Goal: Task Accomplishment & Management: Manage account settings

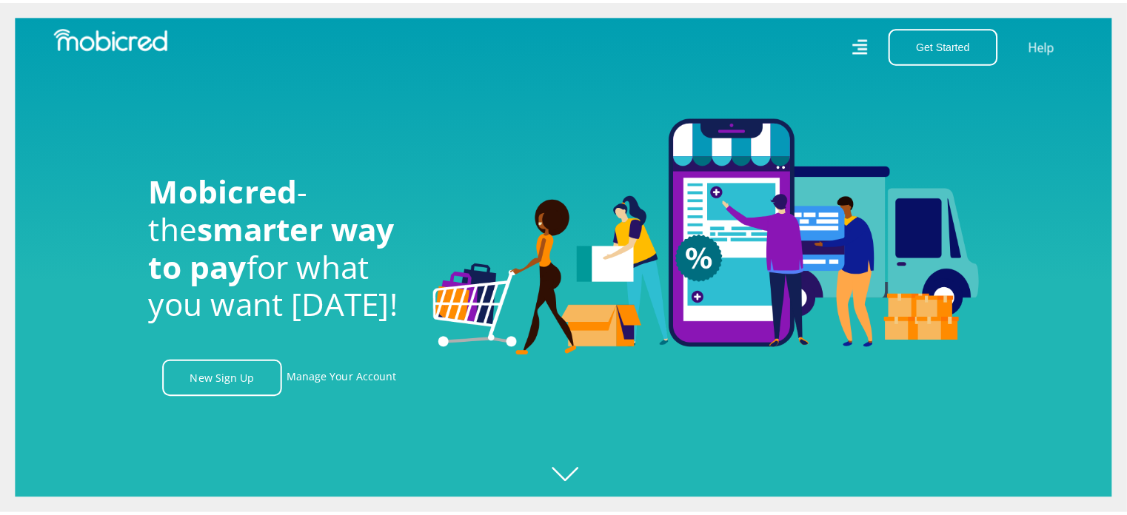
scroll to position [0, 1055]
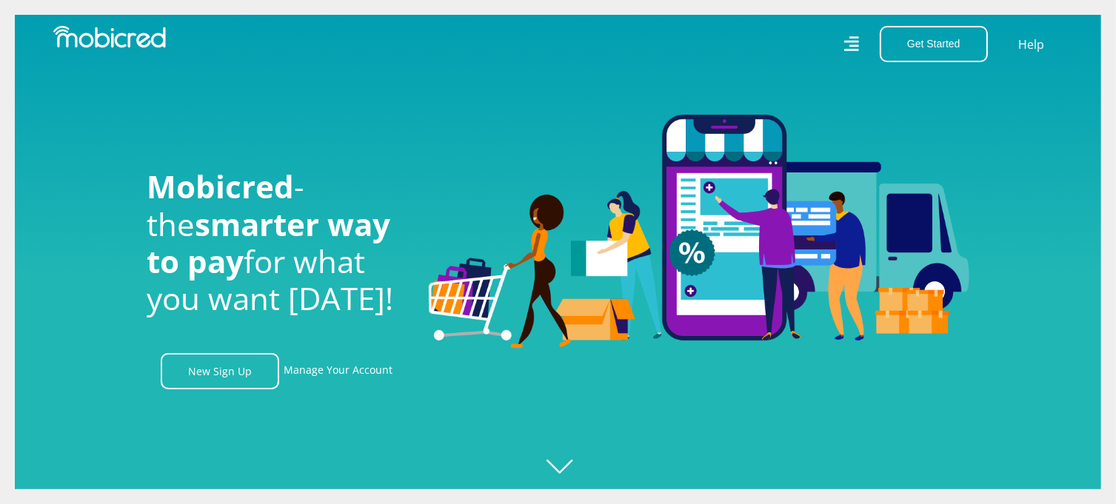
click at [864, 47] on div "Get Started Open an Account Account Holder Login Help" at bounding box center [816, 44] width 516 height 36
click at [847, 43] on icon at bounding box center [851, 43] width 15 height 21
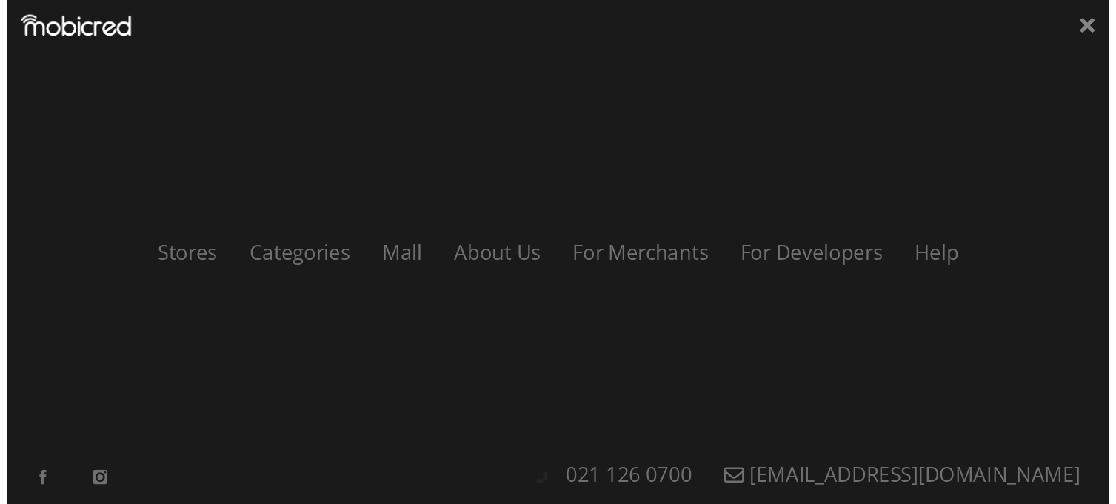
scroll to position [0, 2743]
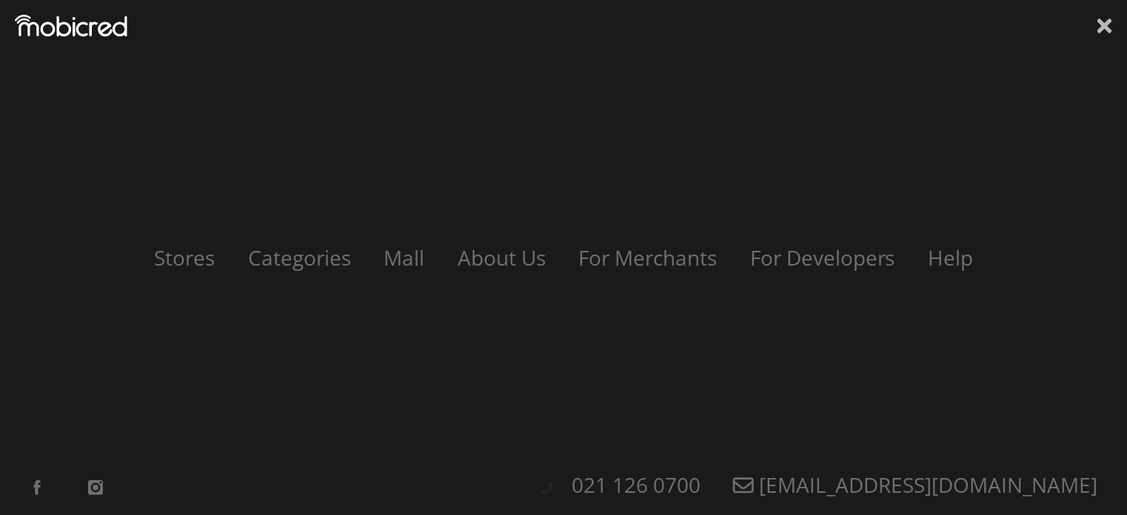
click at [1099, 27] on icon at bounding box center [1105, 26] width 15 height 22
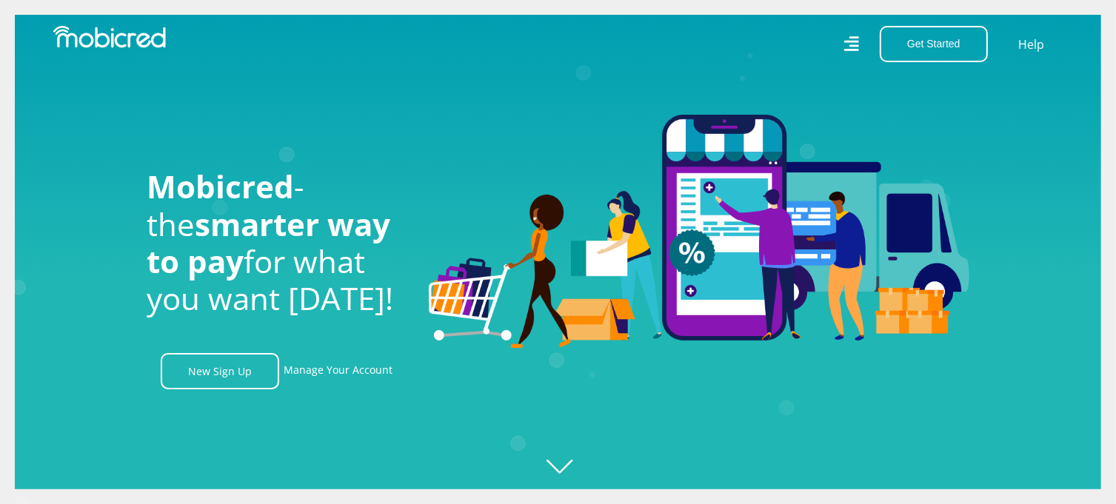
scroll to position [0, 0]
drag, startPoint x: 116, startPoint y: 4, endPoint x: 646, endPoint y: 181, distance: 559.3
click at [646, 181] on img at bounding box center [699, 232] width 541 height 234
click at [912, 44] on button "Get Started" at bounding box center [934, 44] width 108 height 36
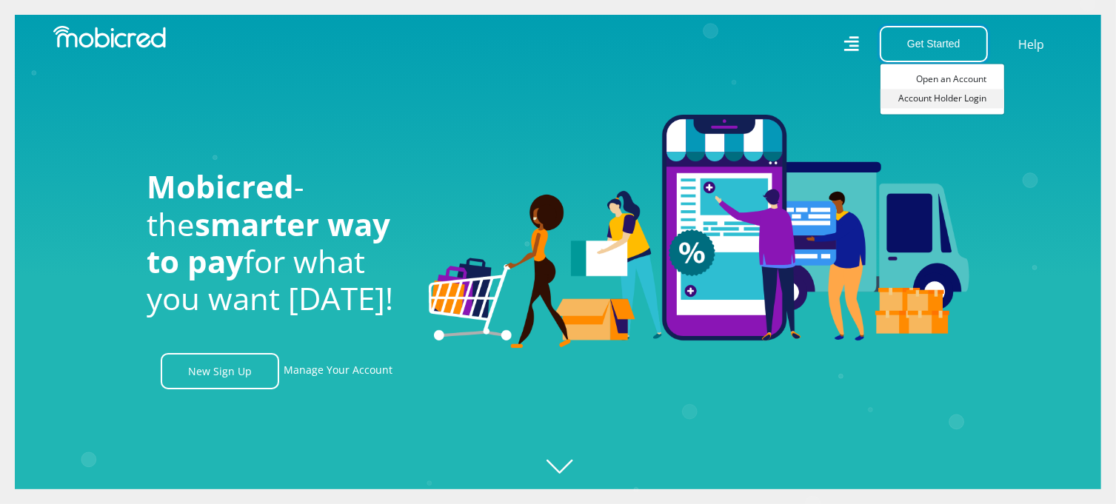
scroll to position [0, 1689]
click at [936, 96] on link "Account Holder Login" at bounding box center [943, 98] width 124 height 19
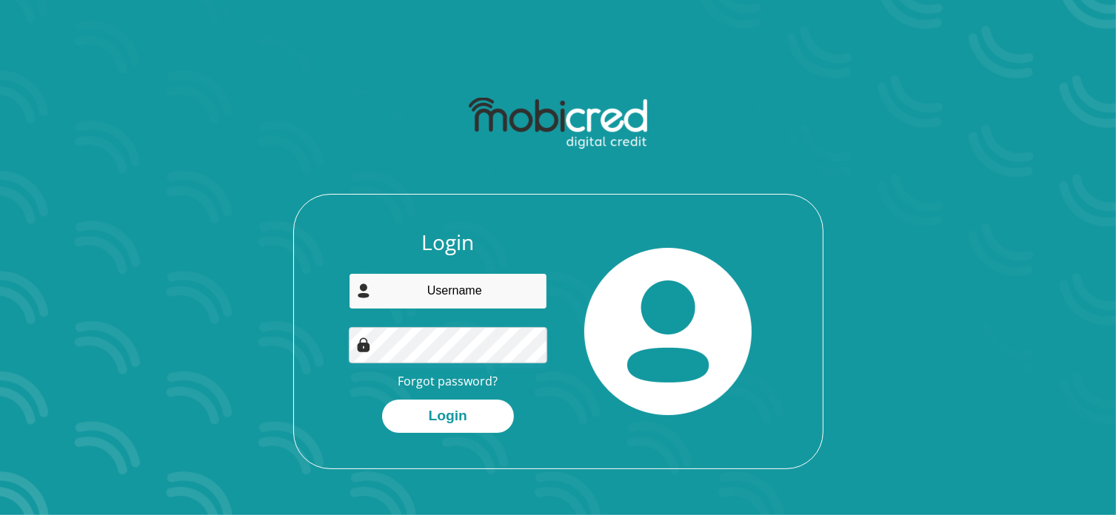
click at [478, 296] on input "email" at bounding box center [448, 291] width 198 height 36
type input "lebzlanga1@gmail.com"
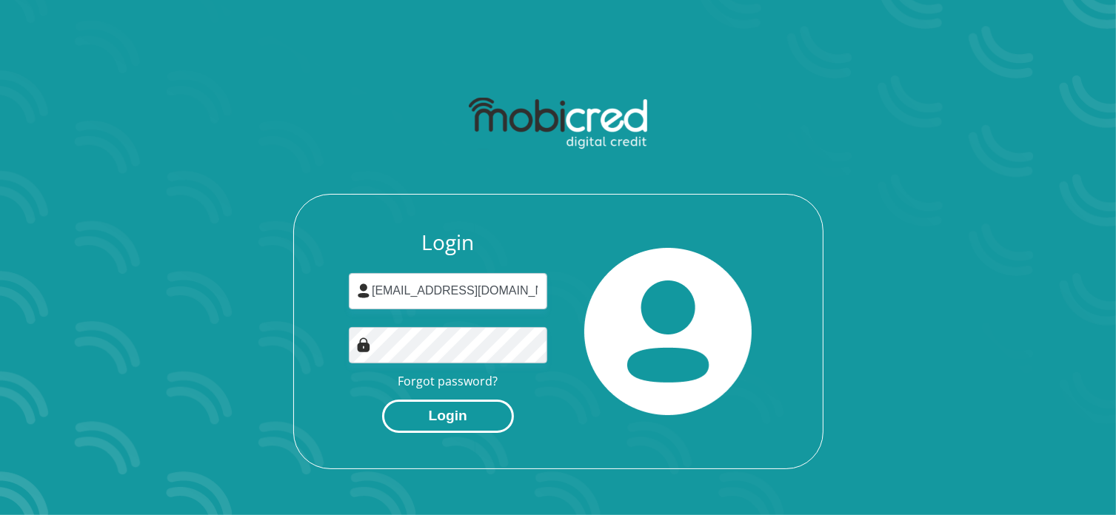
click at [495, 417] on button "Login" at bounding box center [448, 416] width 132 height 33
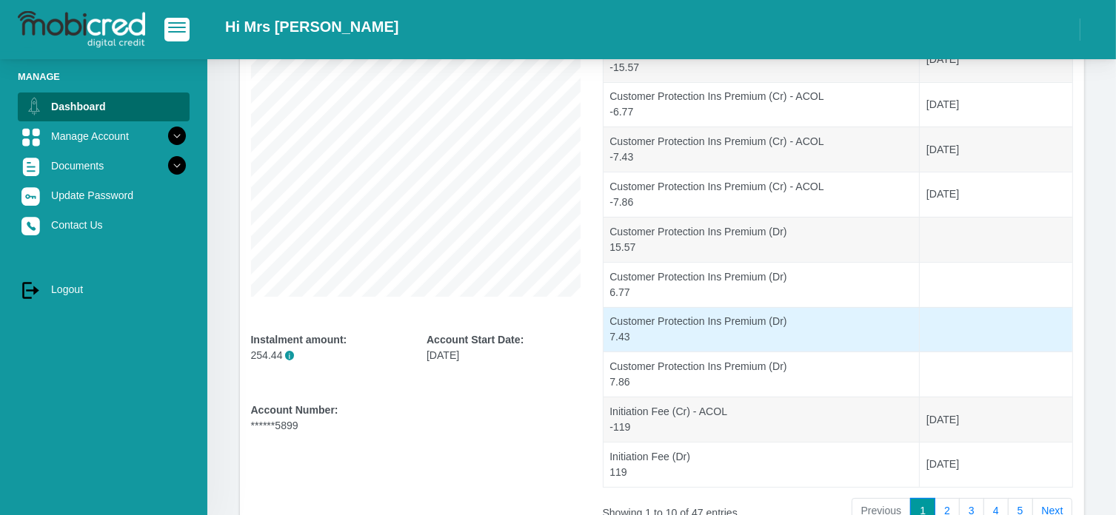
scroll to position [316, 0]
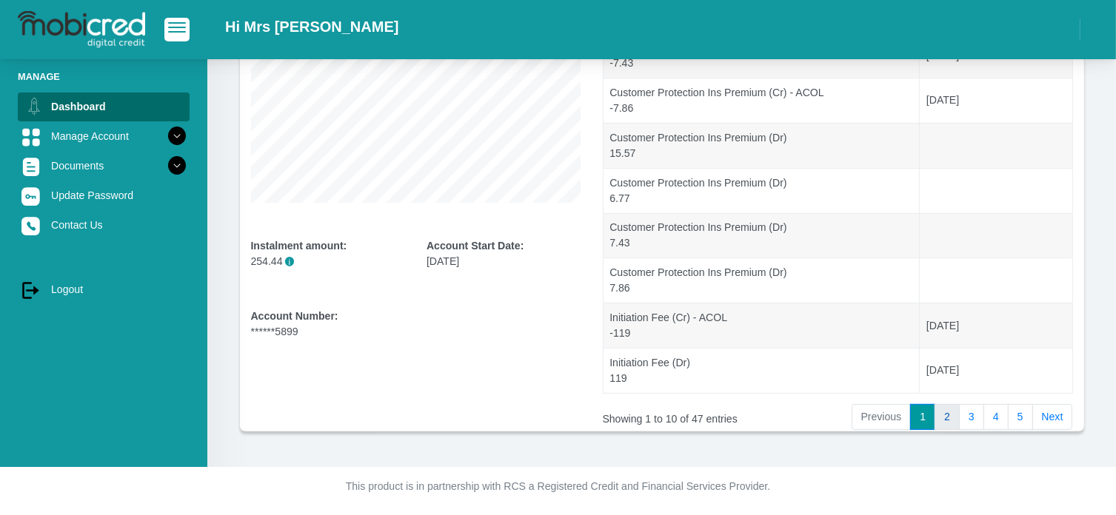
click at [946, 416] on link "2" at bounding box center [947, 417] width 25 height 27
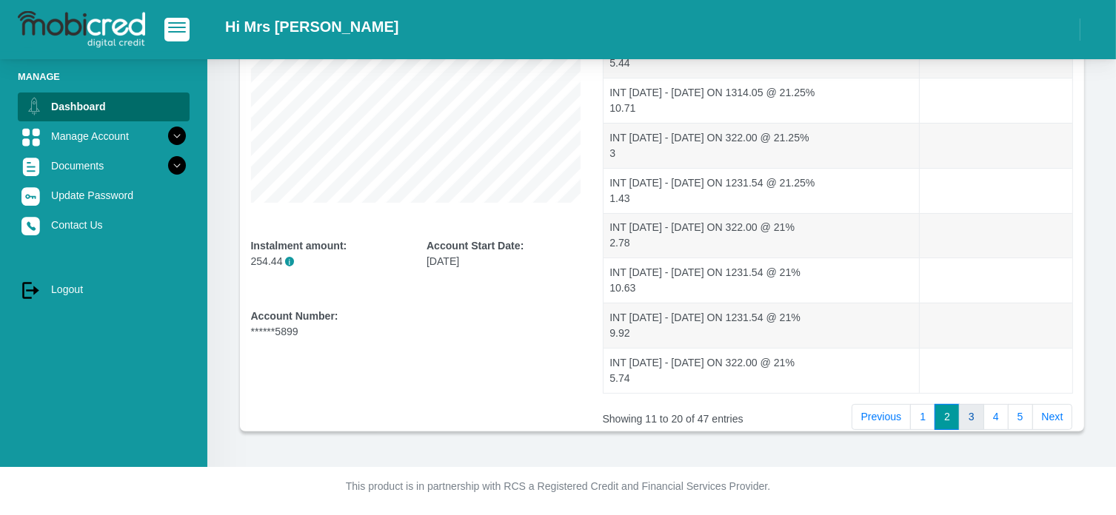
click at [972, 416] on link "3" at bounding box center [971, 417] width 25 height 27
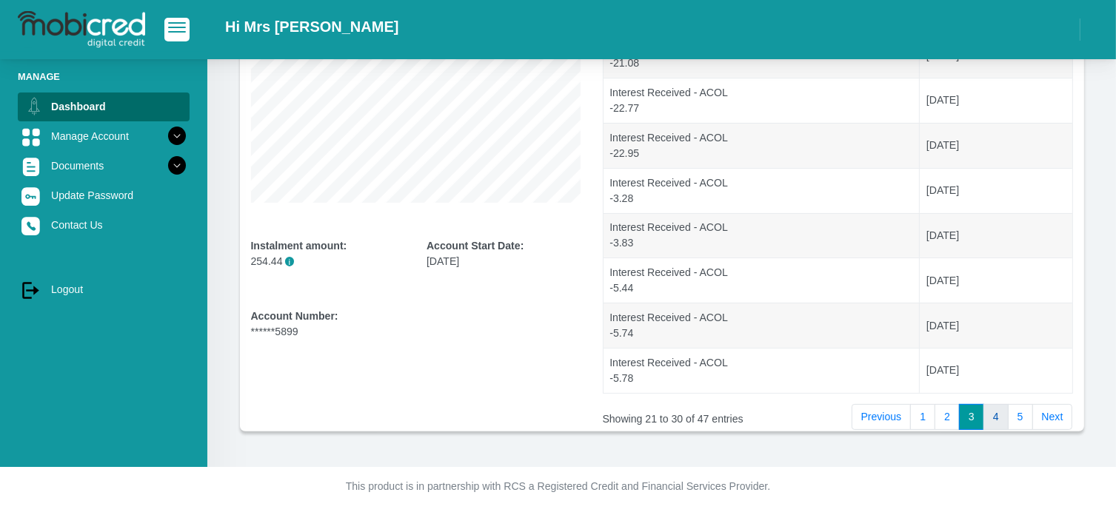
click at [1002, 416] on link "4" at bounding box center [996, 417] width 25 height 27
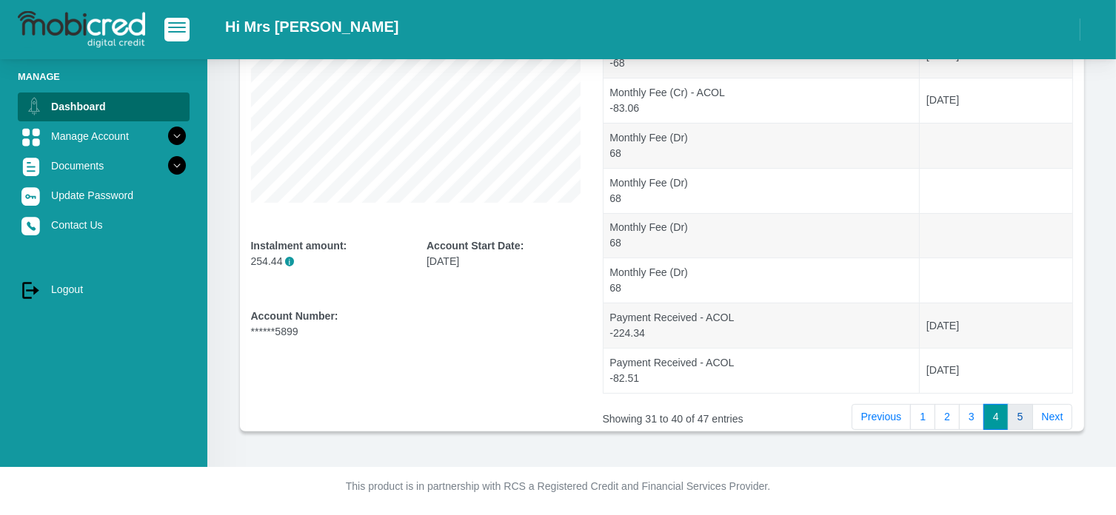
click at [1025, 419] on link "5" at bounding box center [1020, 417] width 25 height 27
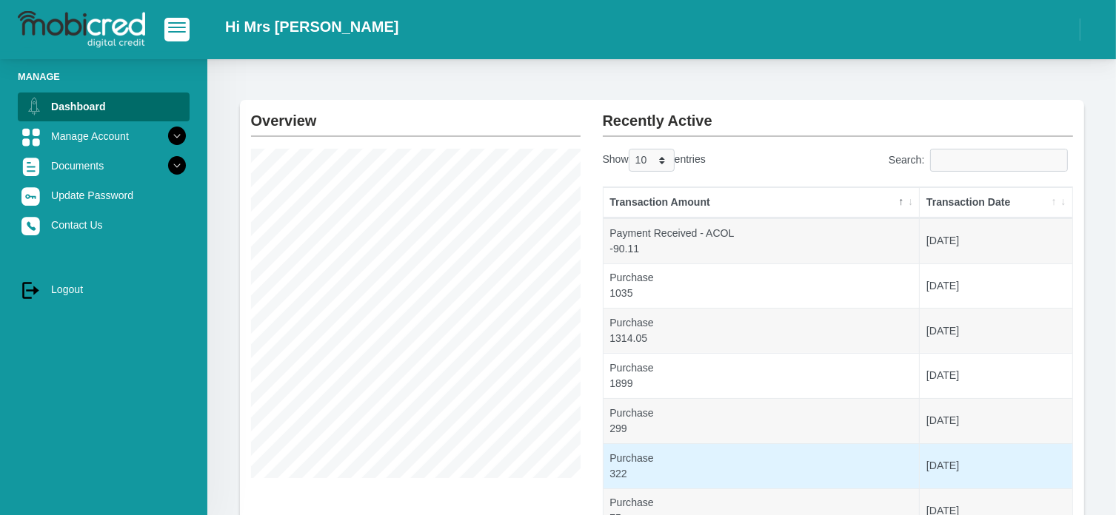
scroll to position [0, 0]
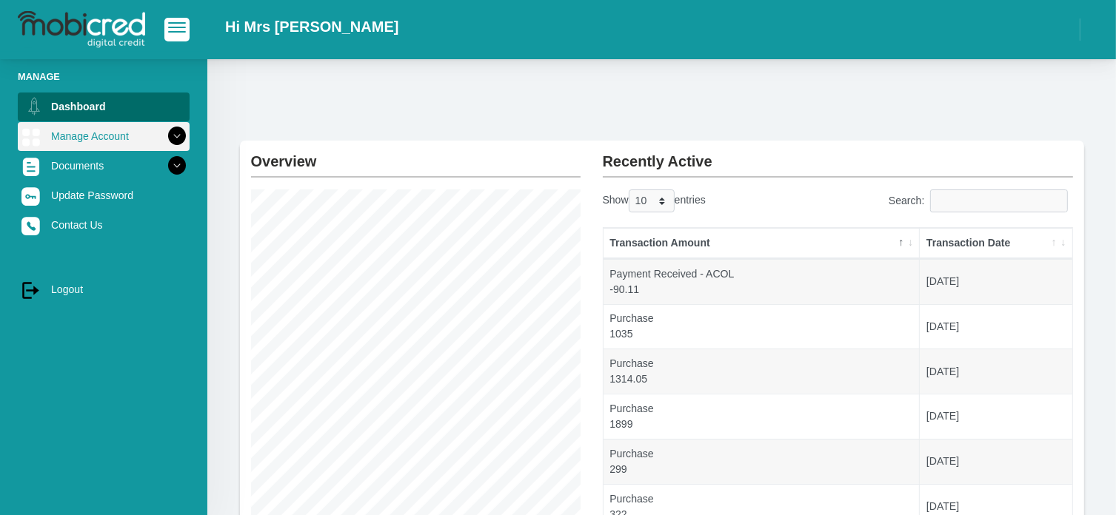
click at [92, 141] on link "Manage Account" at bounding box center [104, 136] width 172 height 28
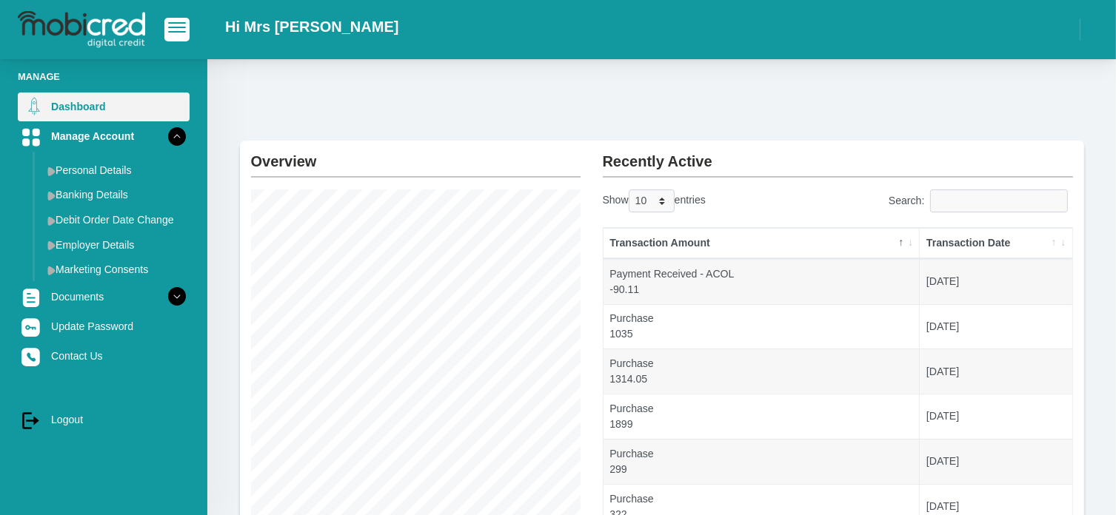
click at [79, 113] on link "Dashboard" at bounding box center [104, 107] width 172 height 28
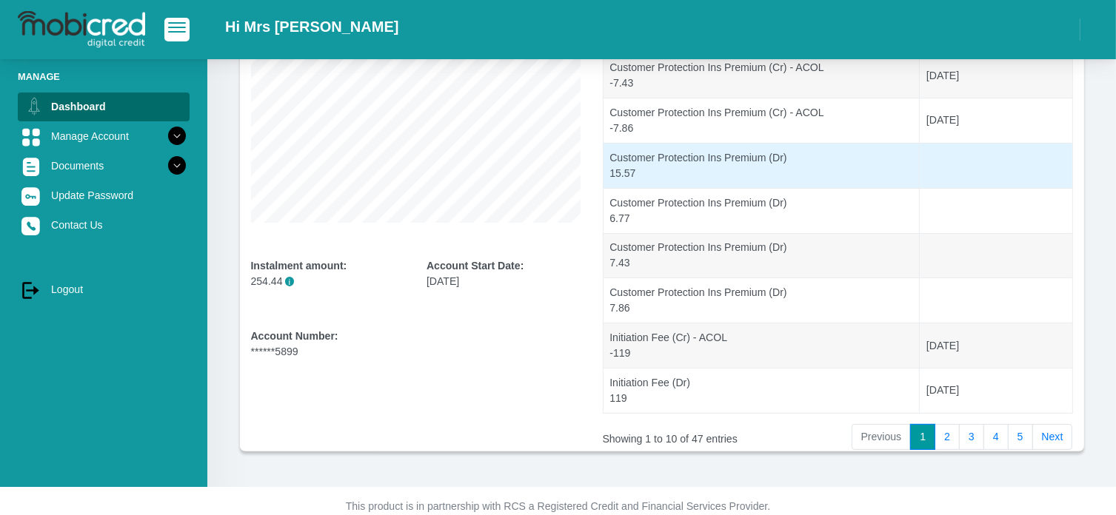
scroll to position [316, 0]
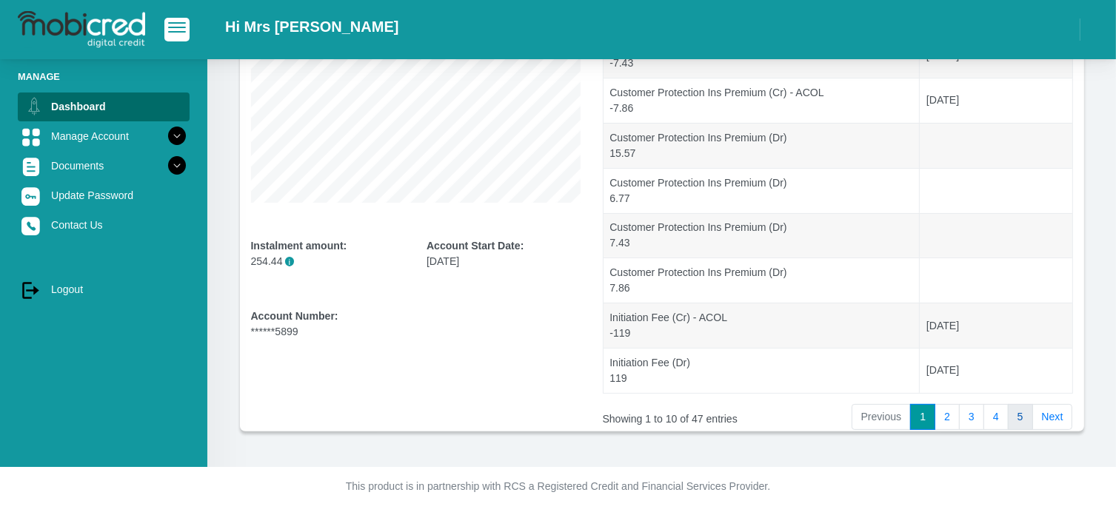
click at [1022, 417] on link "5" at bounding box center [1020, 417] width 25 height 27
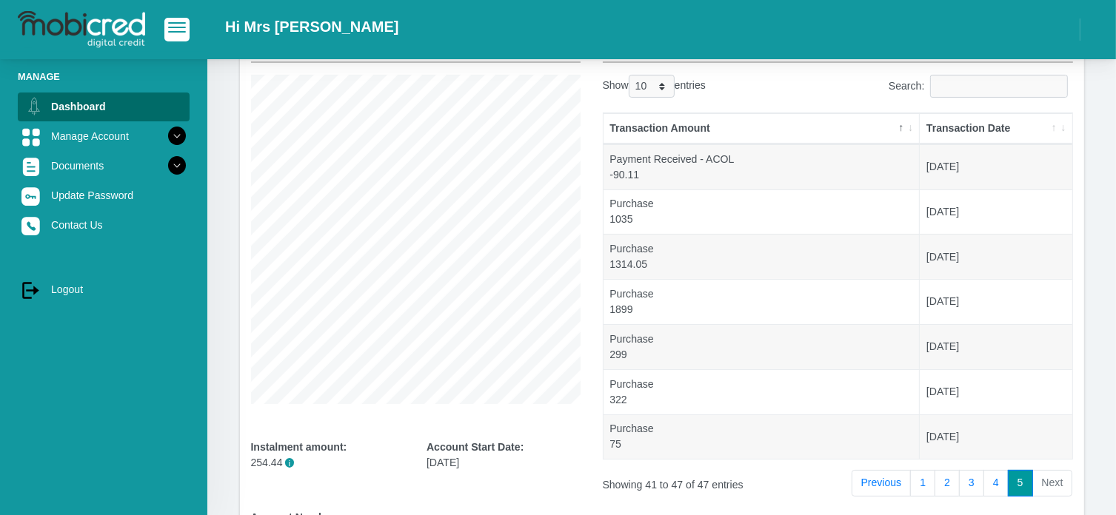
scroll to position [41, 0]
